Goal: Transaction & Acquisition: Purchase product/service

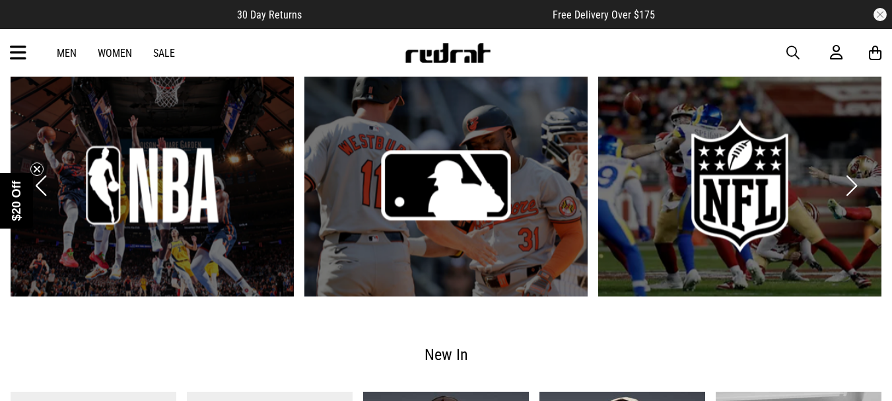
scroll to position [1982, 0]
click at [701, 185] on link "3 / 6" at bounding box center [740, 186] width 283 height 222
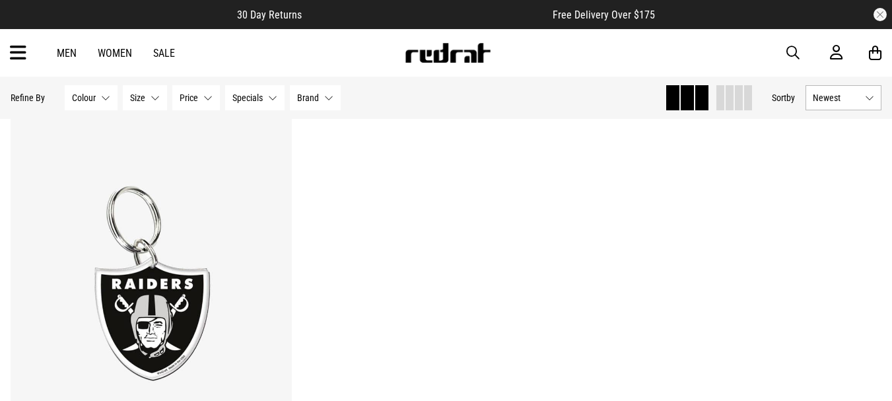
scroll to position [2180, 0]
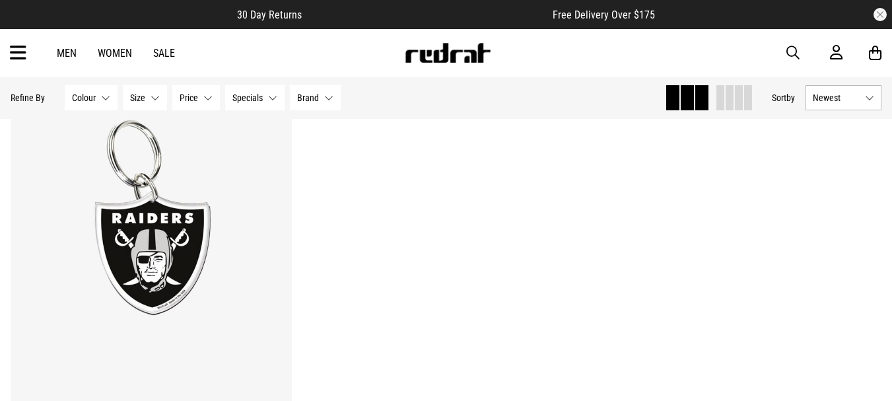
click at [13, 54] on icon at bounding box center [18, 53] width 17 height 22
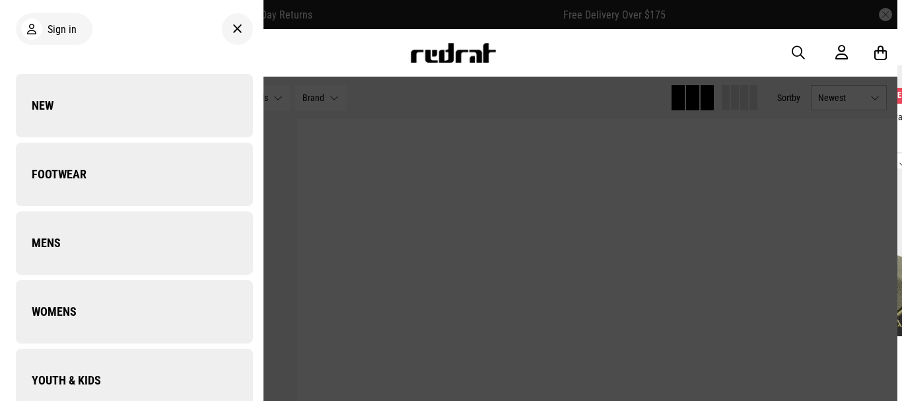
scroll to position [2197, 0]
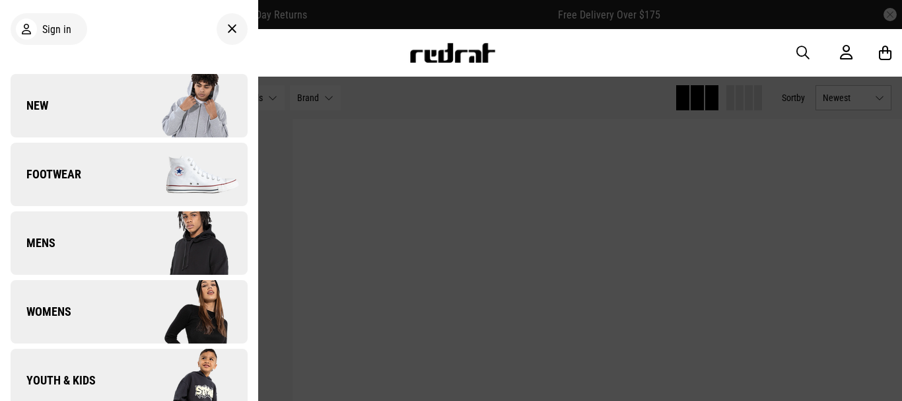
drag, startPoint x: 535, startPoint y: 75, endPoint x: 545, endPoint y: 73, distance: 10.1
click at [536, 75] on div "Men Women Sale Sign in New Back Footwear Back Footwear Mens Back Mens Womens Ba…" at bounding box center [451, 53] width 902 height 48
click at [810, 51] on button "button" at bounding box center [810, 53] width 26 height 16
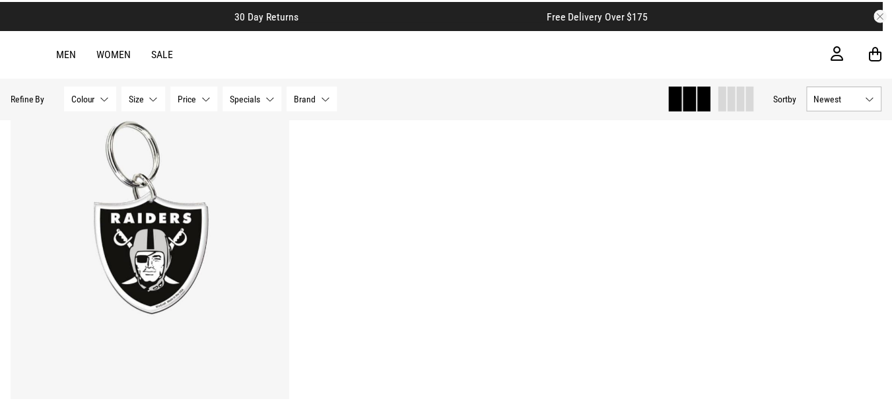
scroll to position [2180, 0]
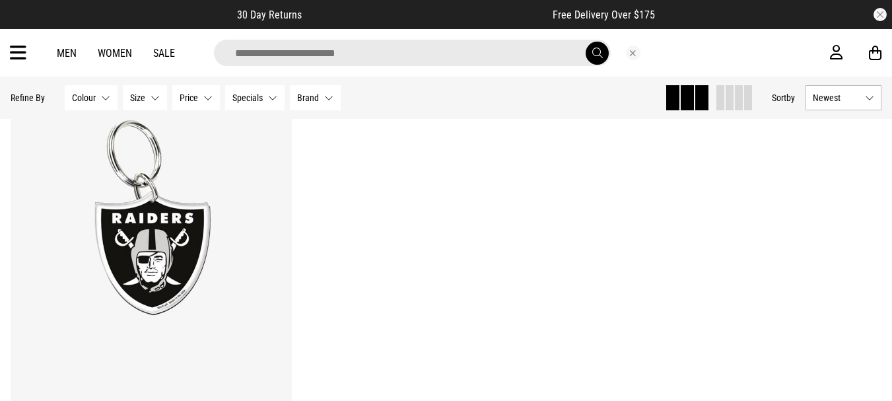
click at [301, 55] on input "search" at bounding box center [412, 53] width 397 height 26
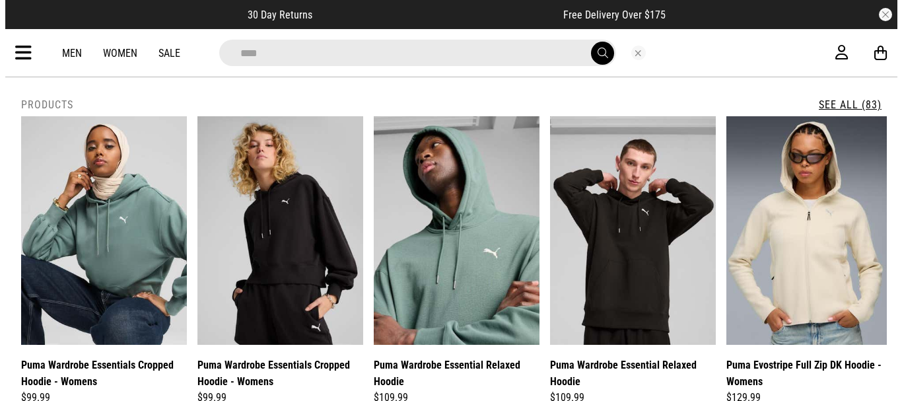
scroll to position [2197, 0]
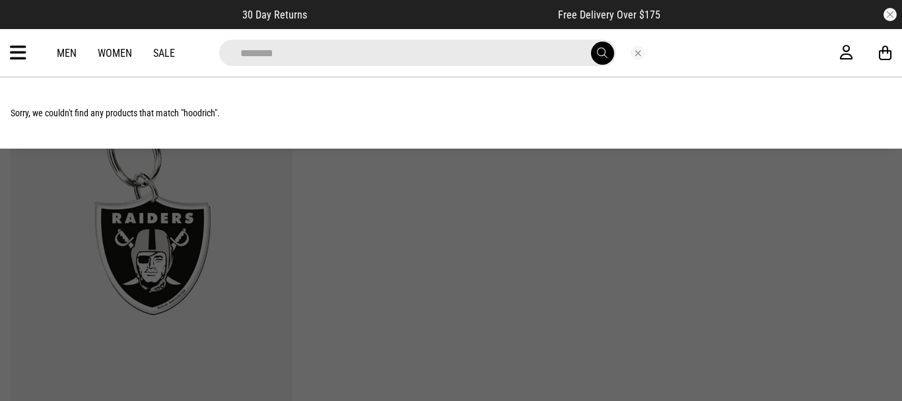
type input "********"
